Goal: Information Seeking & Learning: Learn about a topic

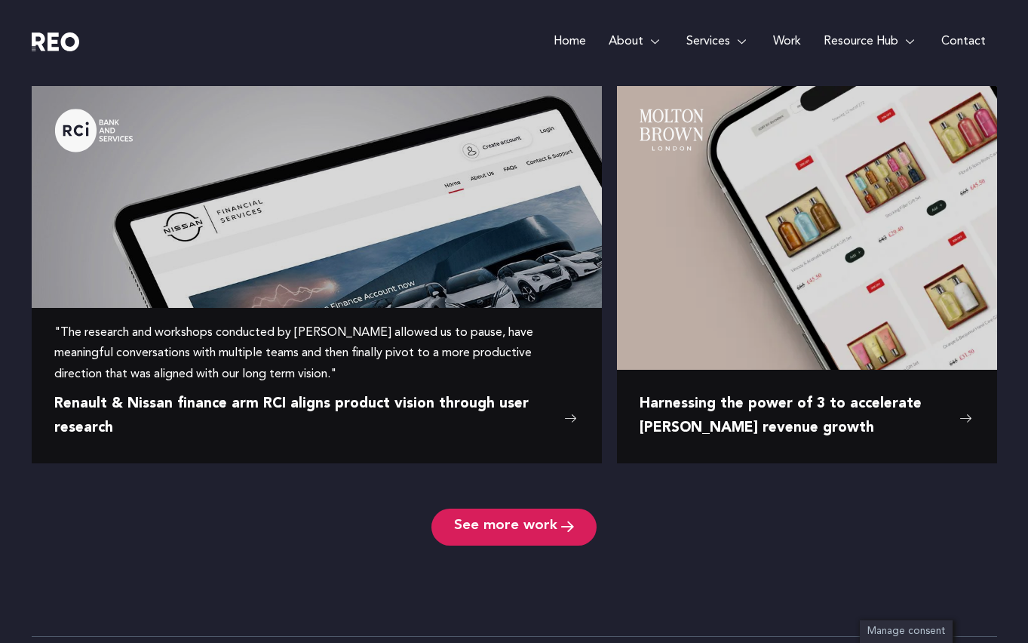
scroll to position [2372, 0]
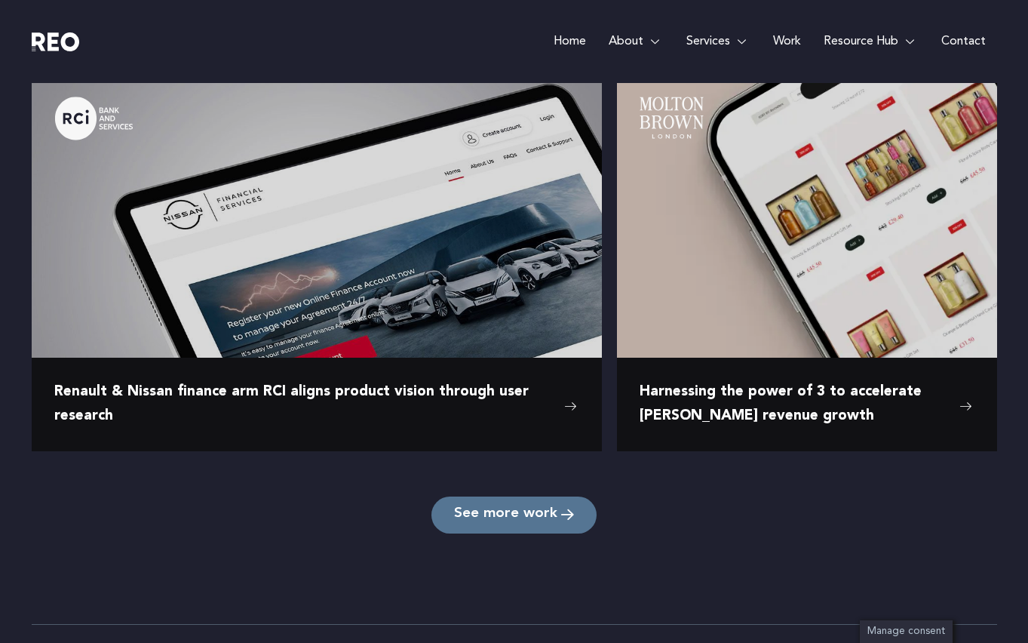
click at [552, 505] on link "See more work" at bounding box center [513, 514] width 165 height 37
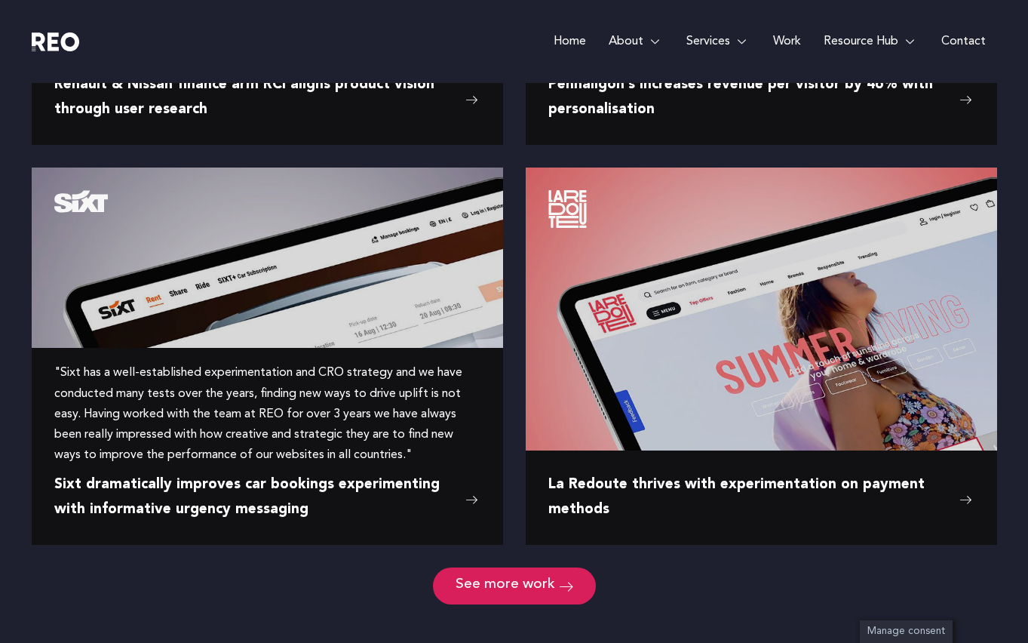
scroll to position [1784, 0]
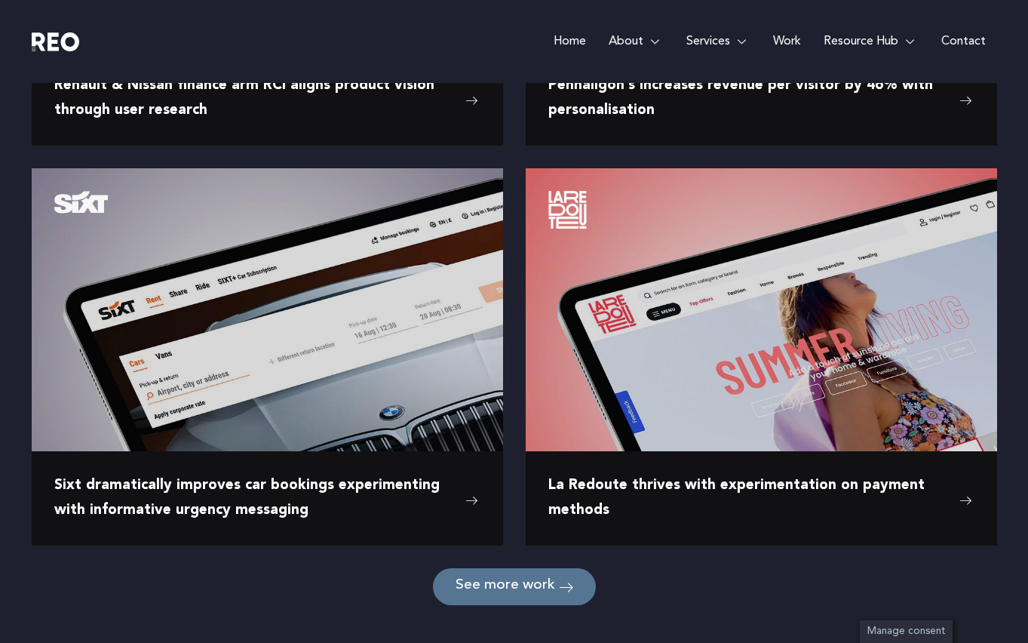
click at [511, 594] on link "See more work" at bounding box center [514, 586] width 163 height 37
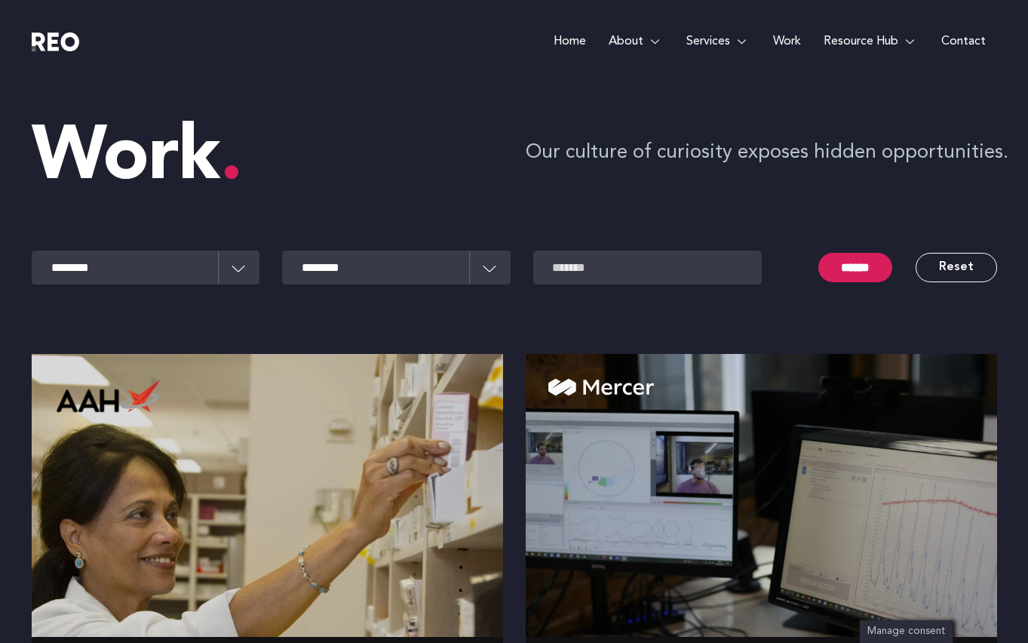
scroll to position [0, 0]
select select "**********"
select select "******"
click at [845, 278] on input "******" at bounding box center [855, 267] width 74 height 29
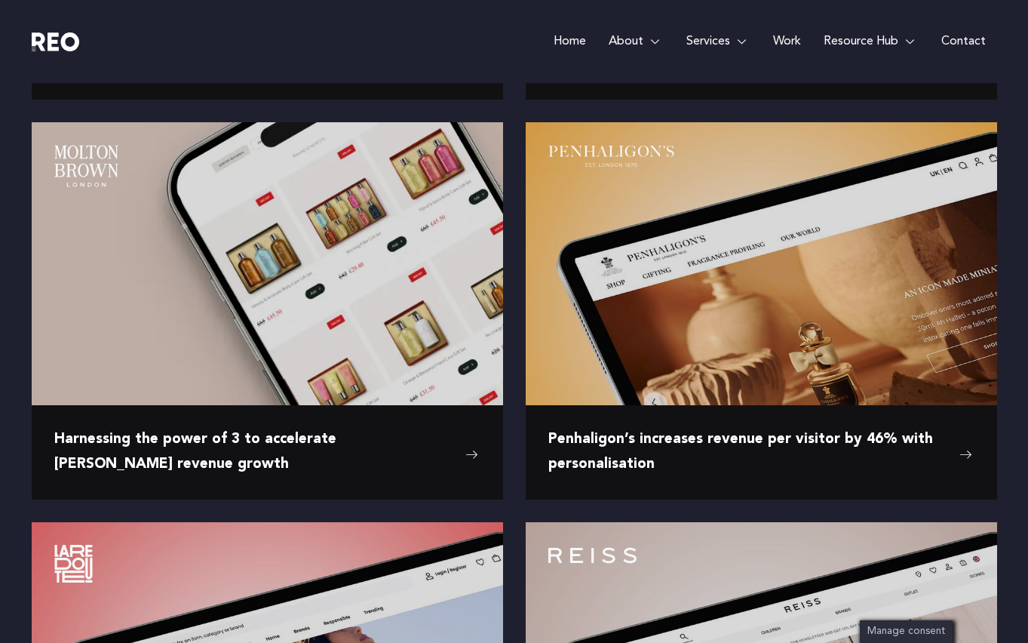
scroll to position [743, 0]
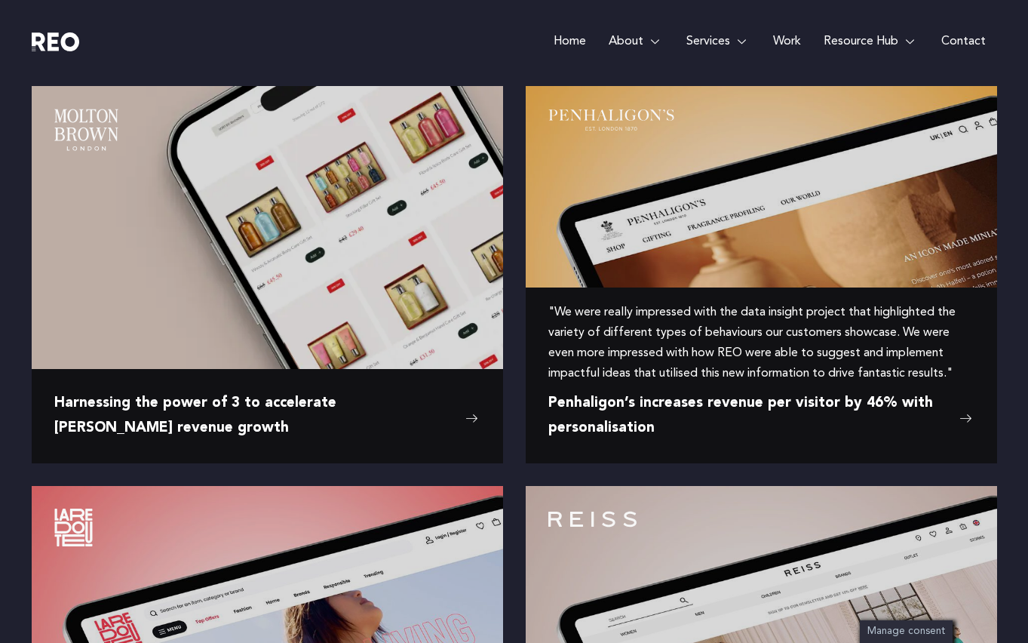
click at [598, 408] on span "Penhaligon’s increases revenue per visitor by 46% with personalisation" at bounding box center [749, 415] width 403 height 49
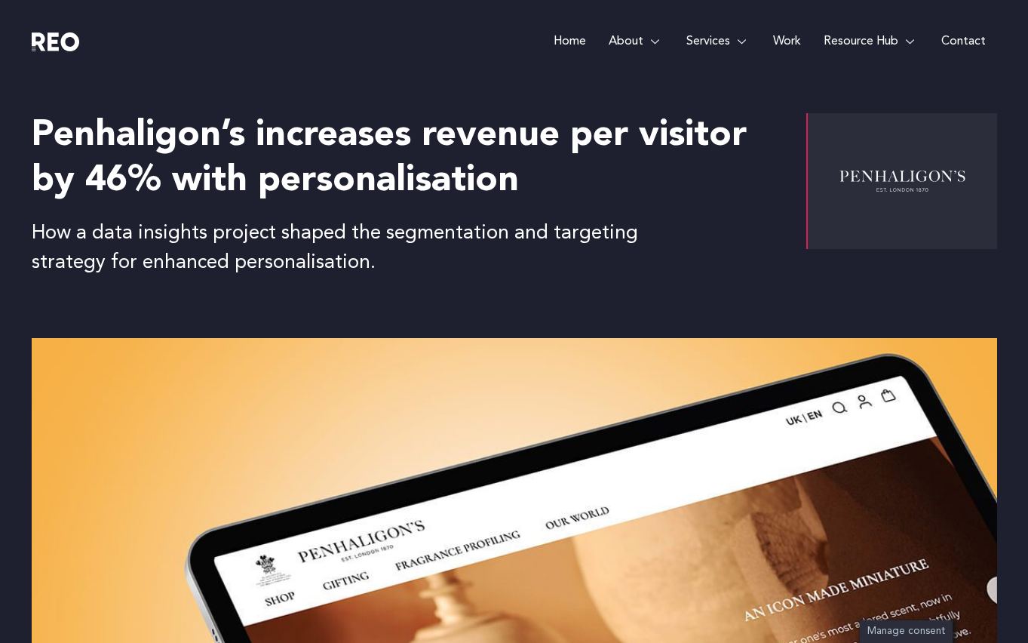
click at [562, 45] on link "Home" at bounding box center [569, 41] width 55 height 83
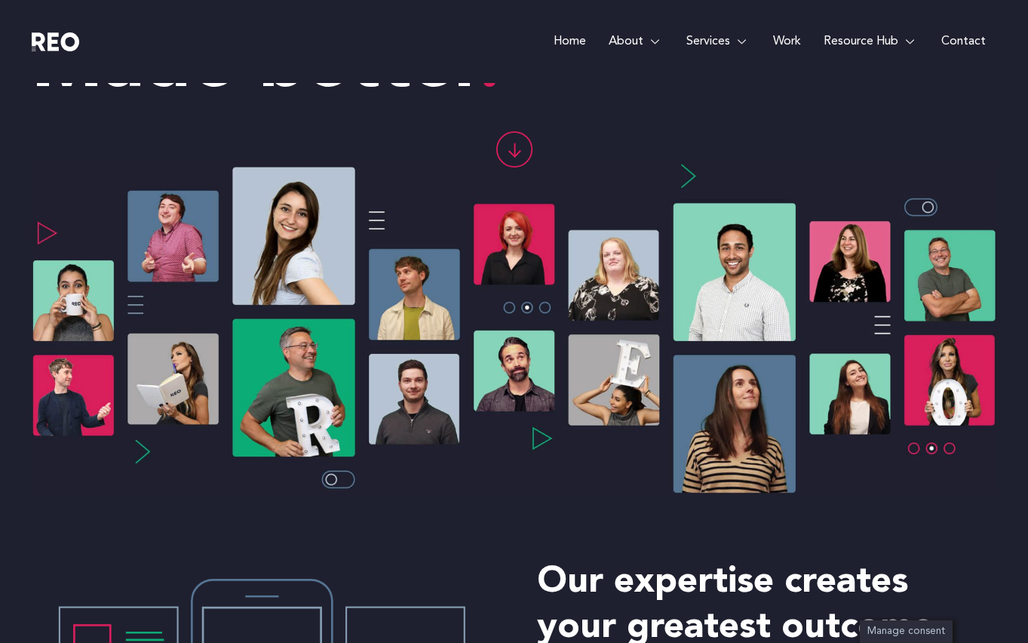
click at [508, 149] on icon at bounding box center [513, 149] width 35 height 35
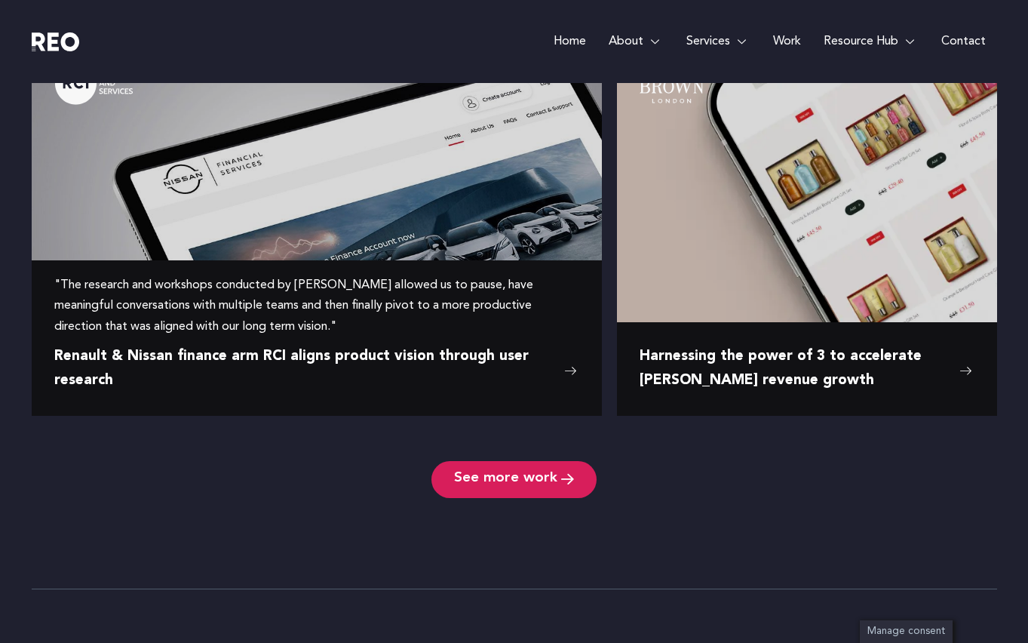
scroll to position [2443, 0]
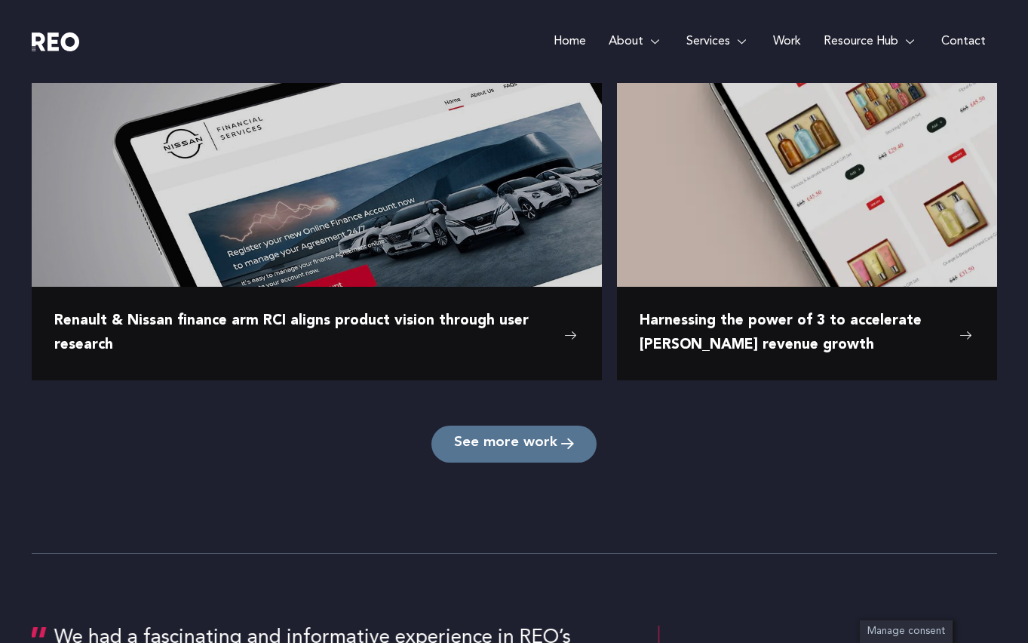
click at [475, 450] on span "See more work" at bounding box center [505, 444] width 103 height 14
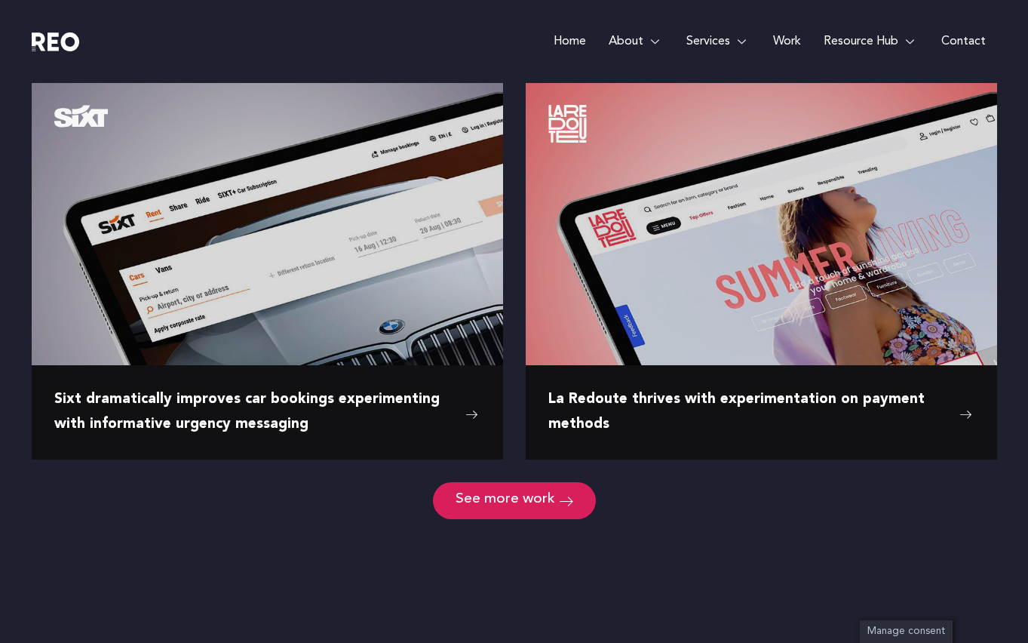
scroll to position [1873, 0]
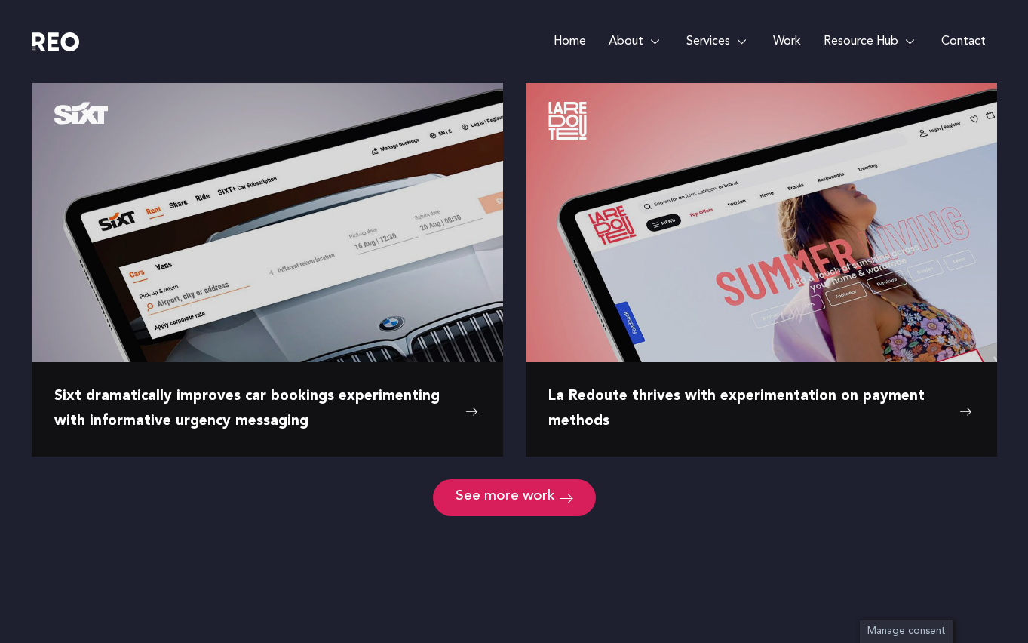
click at [268, 505] on div "See more work" at bounding box center [514, 497] width 965 height 37
click at [475, 487] on link "See more work" at bounding box center [514, 497] width 163 height 37
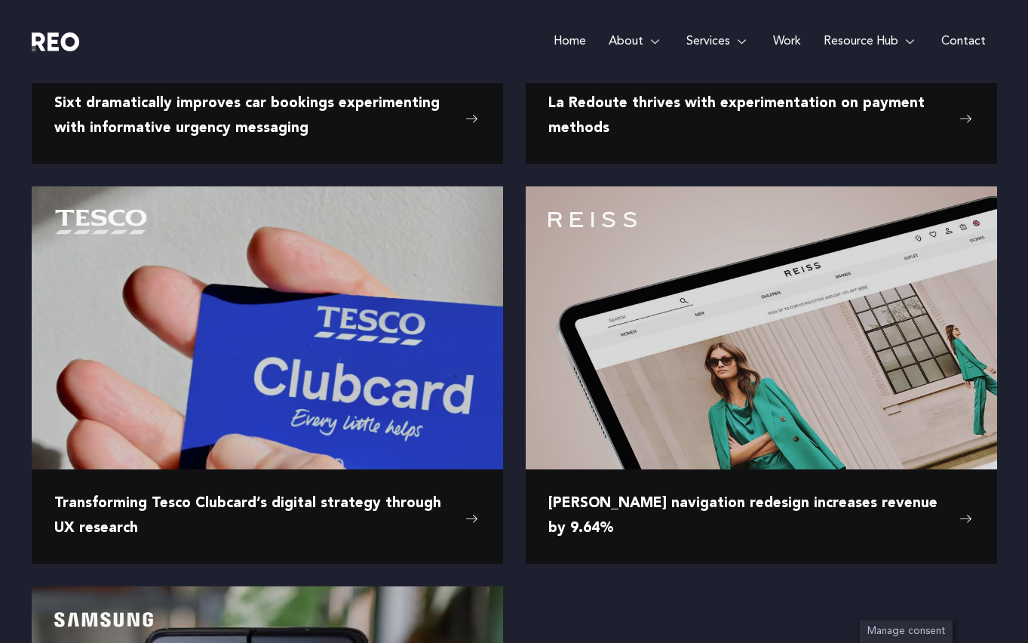
scroll to position [2167, 0]
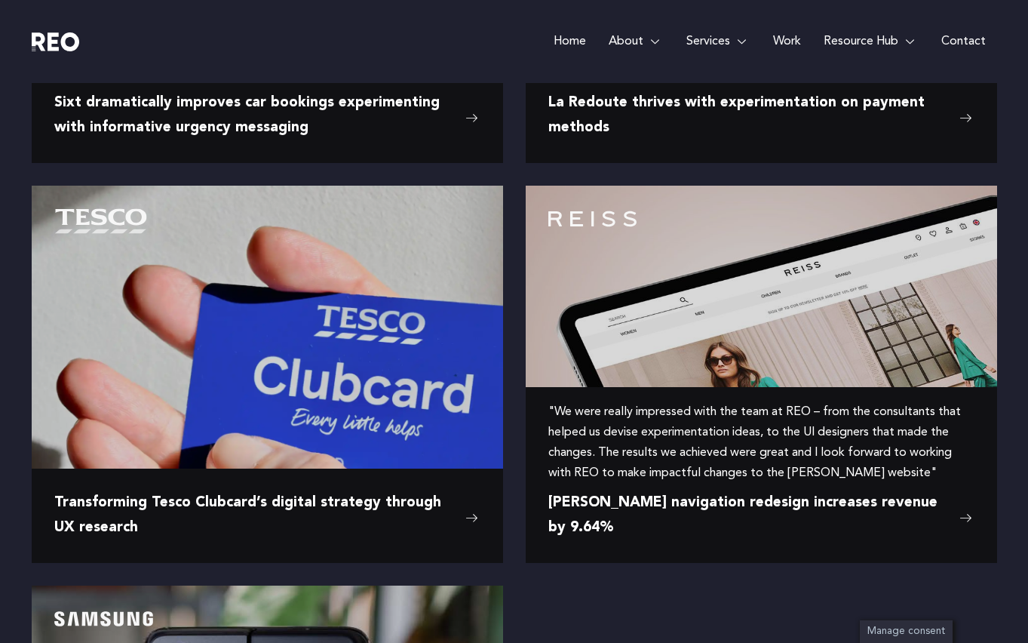
click at [585, 519] on span "[PERSON_NAME] navigation redesign increases revenue by 9.64%" at bounding box center [749, 515] width 403 height 49
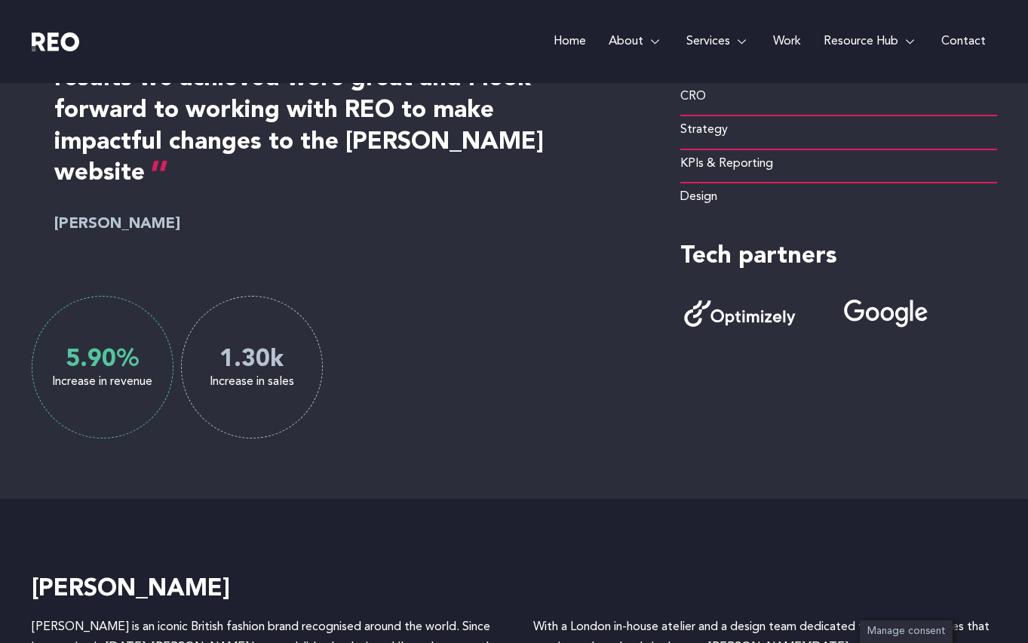
scroll to position [909, 0]
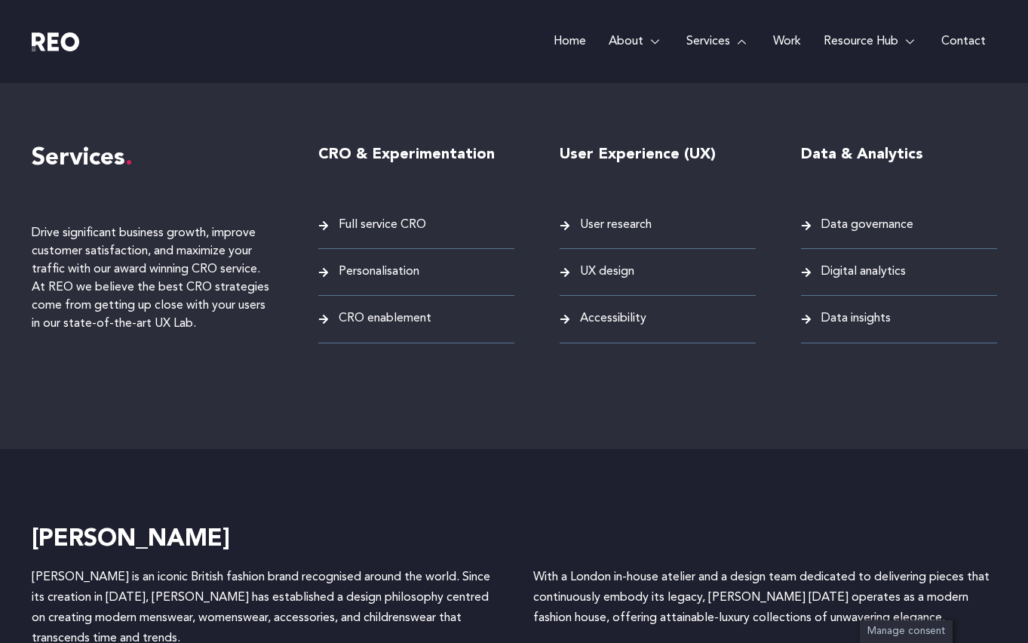
click at [414, 223] on span "Full service CRO" at bounding box center [380, 225] width 91 height 20
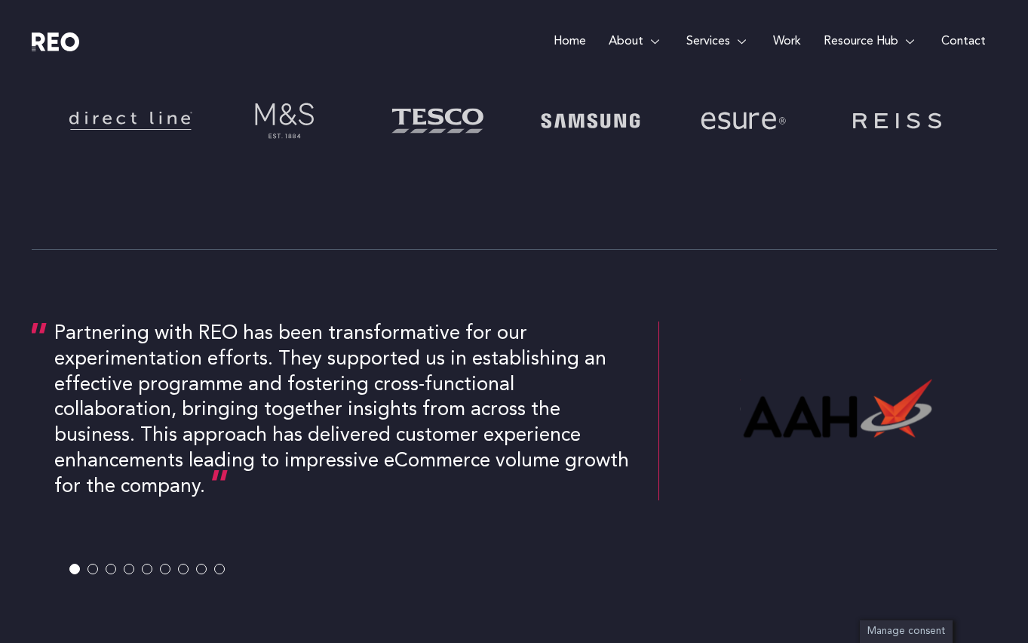
scroll to position [552, 0]
